Goal: Task Accomplishment & Management: Complete application form

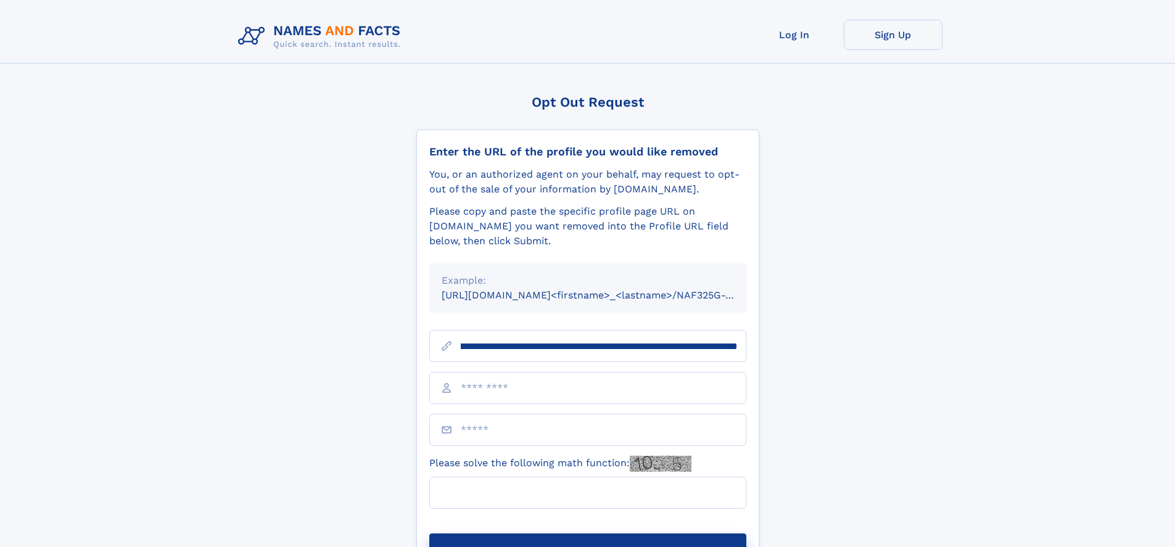
scroll to position [0, 149]
type input "**********"
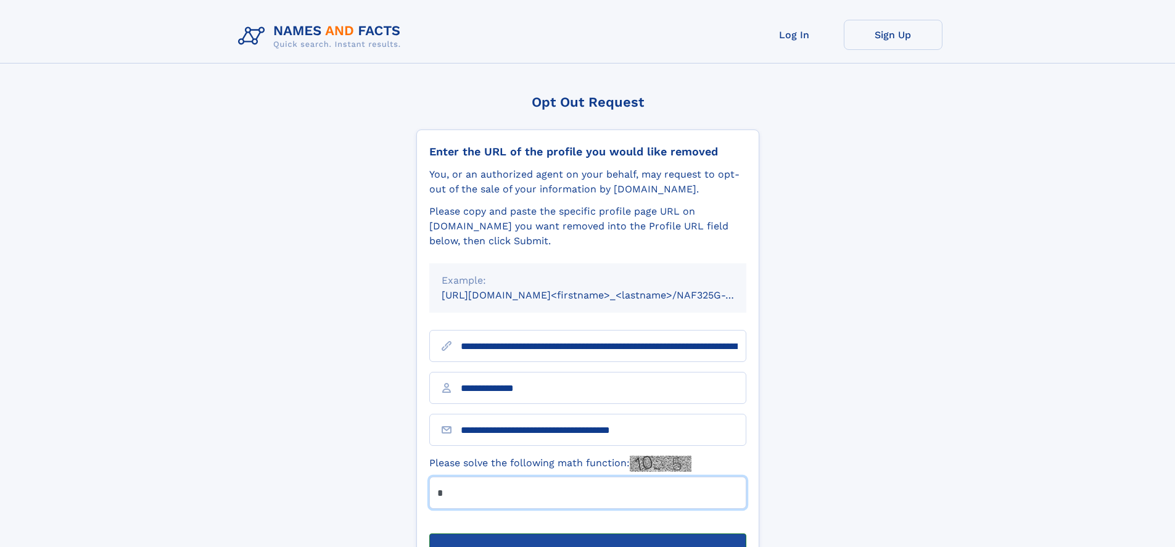
type input "*"
click at [587, 533] on button "Submit Opt Out Request" at bounding box center [587, 552] width 317 height 39
